Goal: Transaction & Acquisition: Purchase product/service

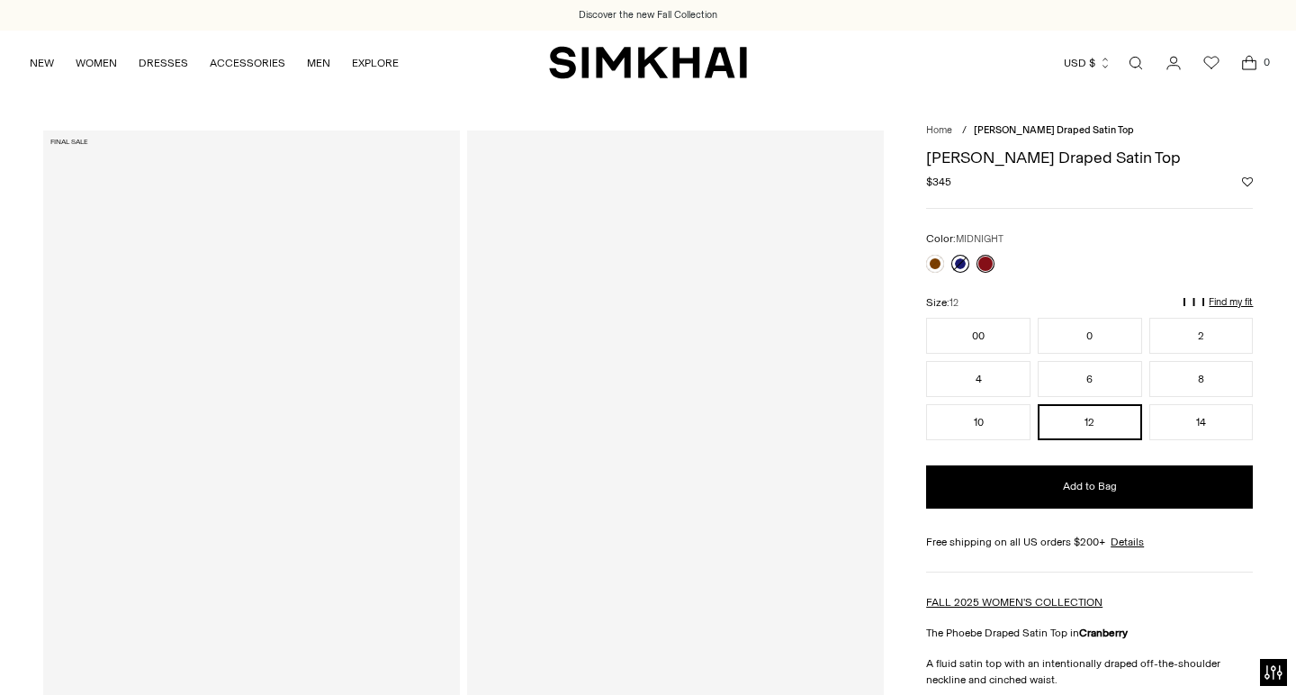
click at [956, 261] on link at bounding box center [960, 264] width 18 height 18
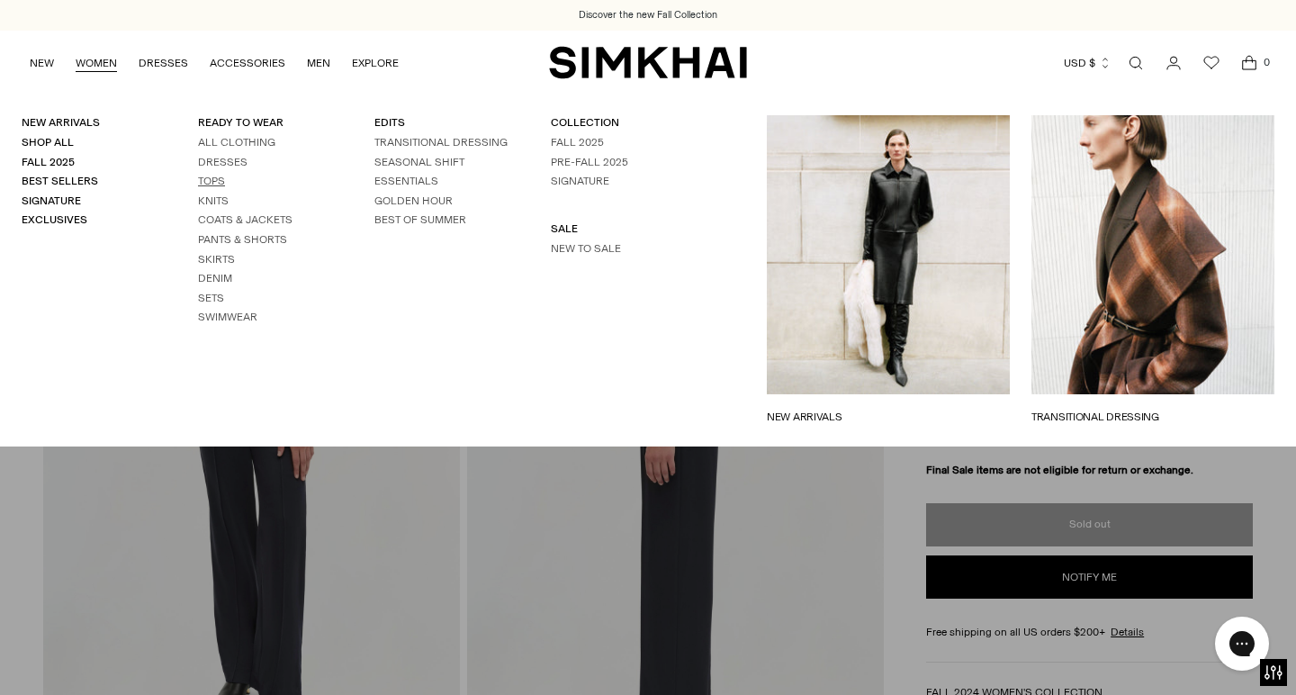
click at [200, 175] on link "Tops" at bounding box center [211, 181] width 27 height 13
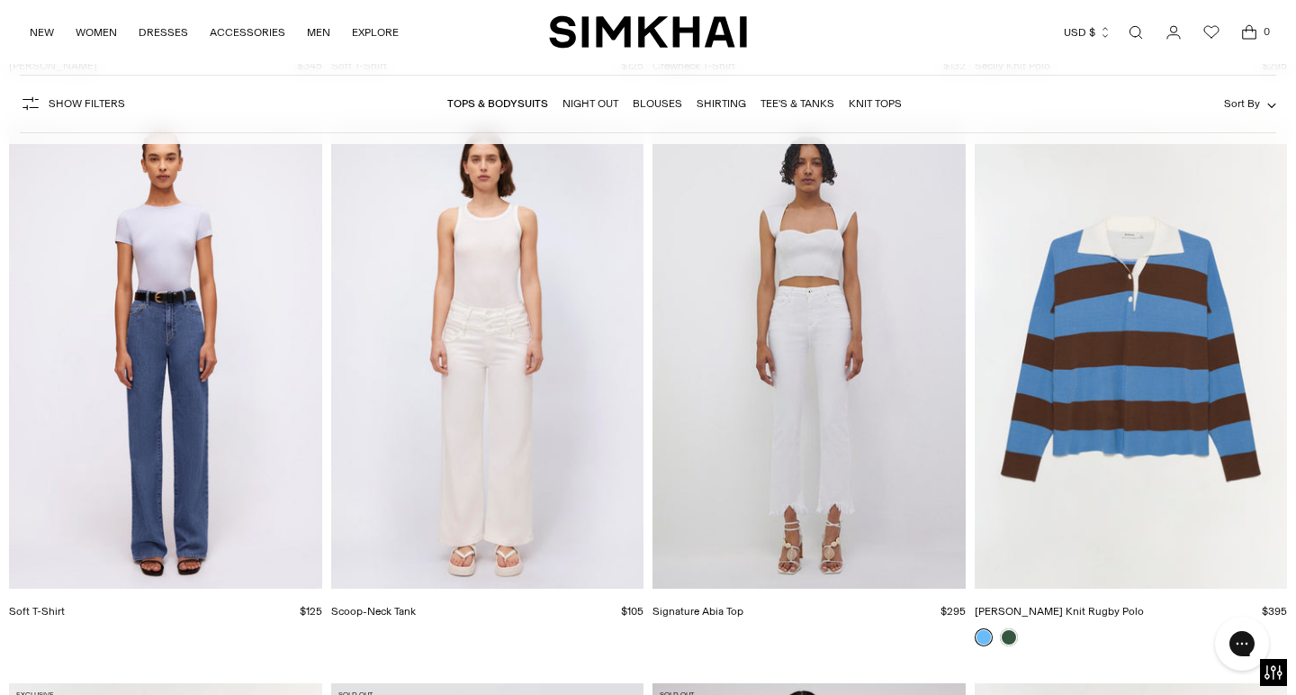
scroll to position [15408, 0]
